Goal: Task Accomplishment & Management: Use online tool/utility

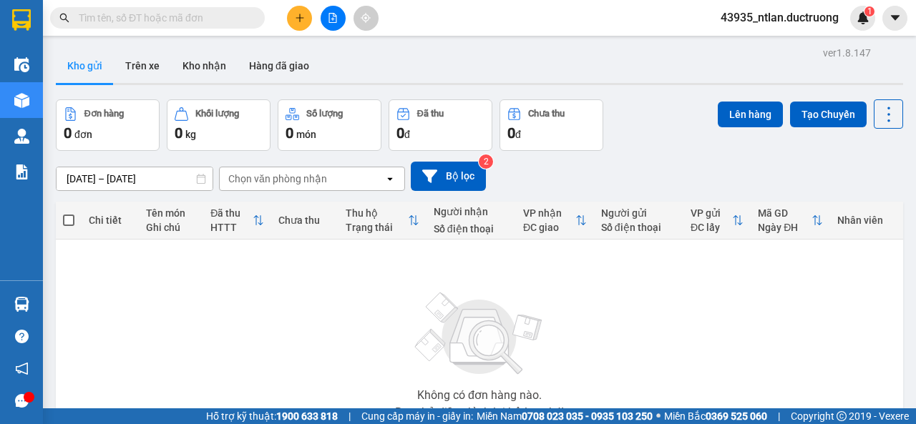
click at [178, 149] on button "Khối lượng 0 kg" at bounding box center [219, 126] width 104 height 52
click at [167, 11] on input "text" at bounding box center [163, 18] width 169 height 16
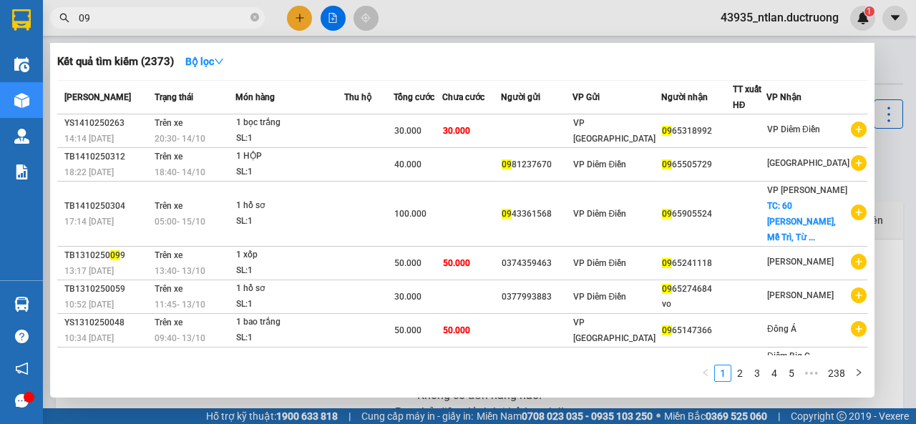
type input "0"
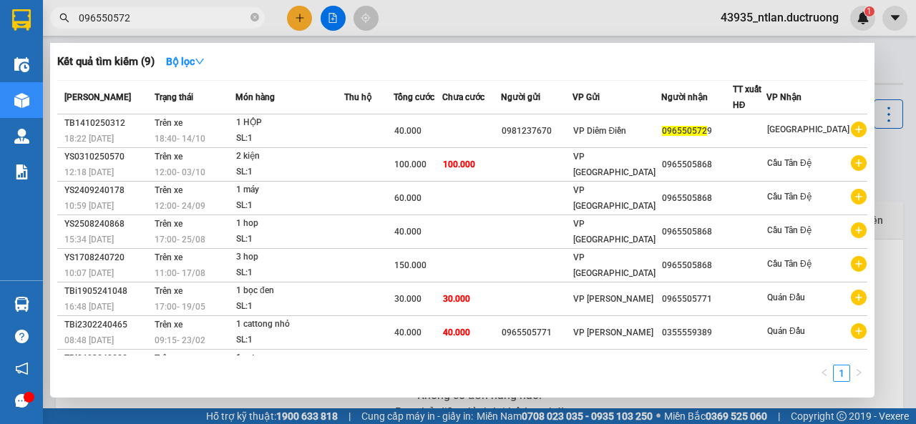
type input "0965505729"
